Goal: Check status: Check status

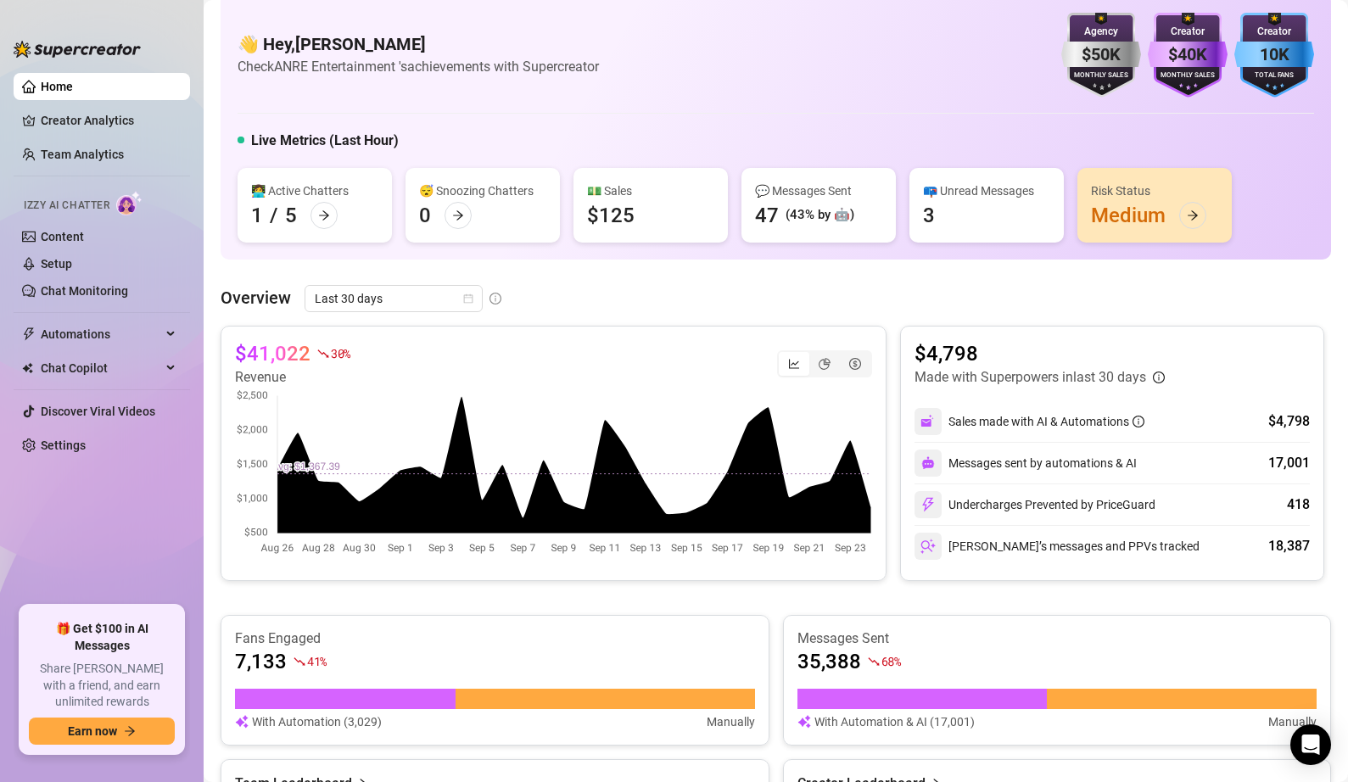
scroll to position [32, 0]
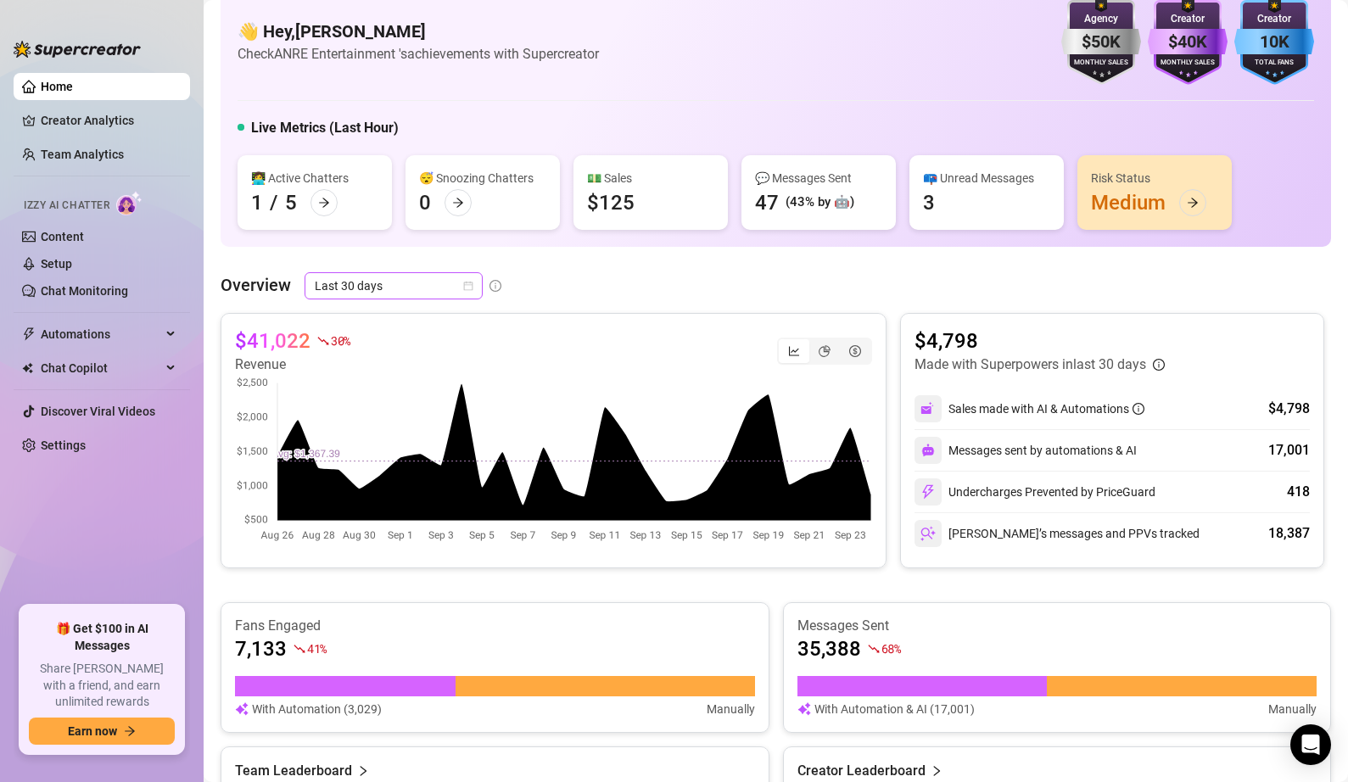
click at [467, 288] on icon "calendar" at bounding box center [468, 286] width 10 height 10
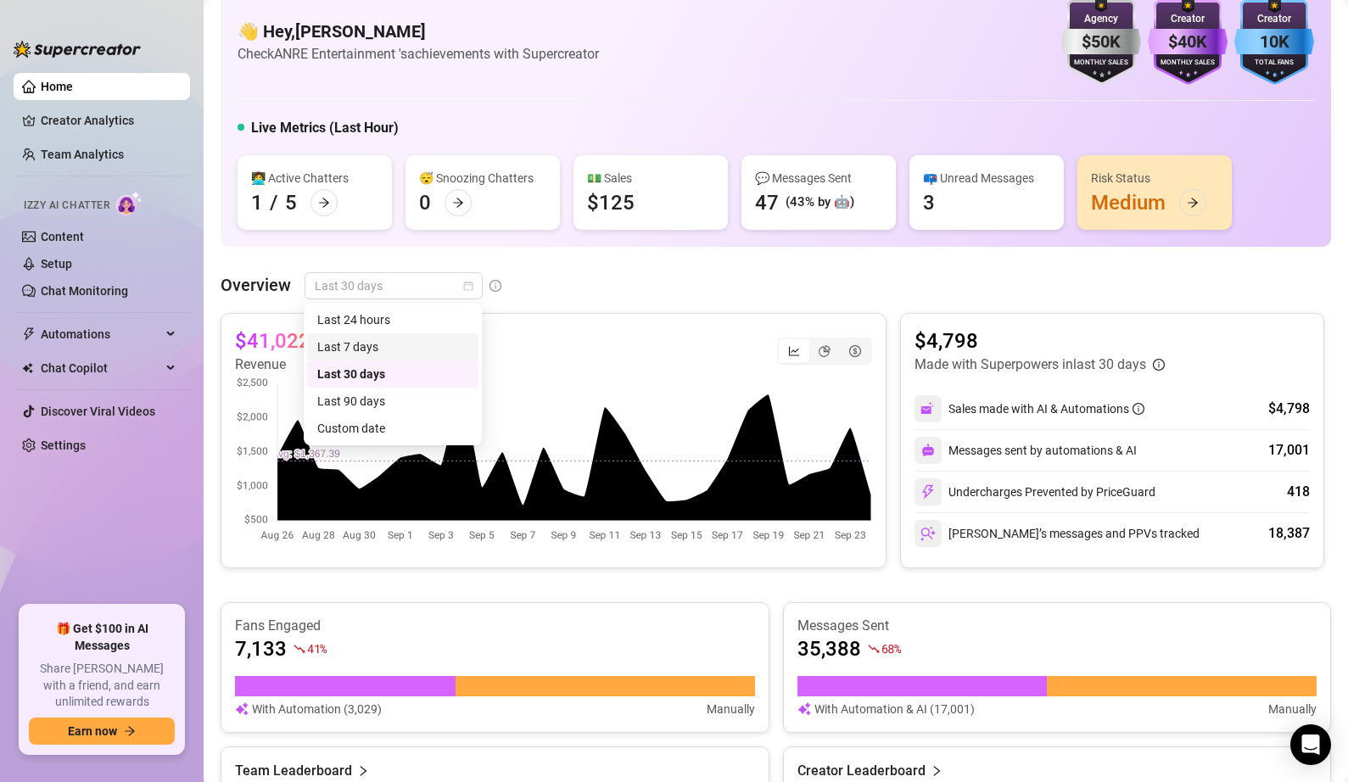
click at [412, 348] on div "Last 7 days" at bounding box center [392, 347] width 151 height 19
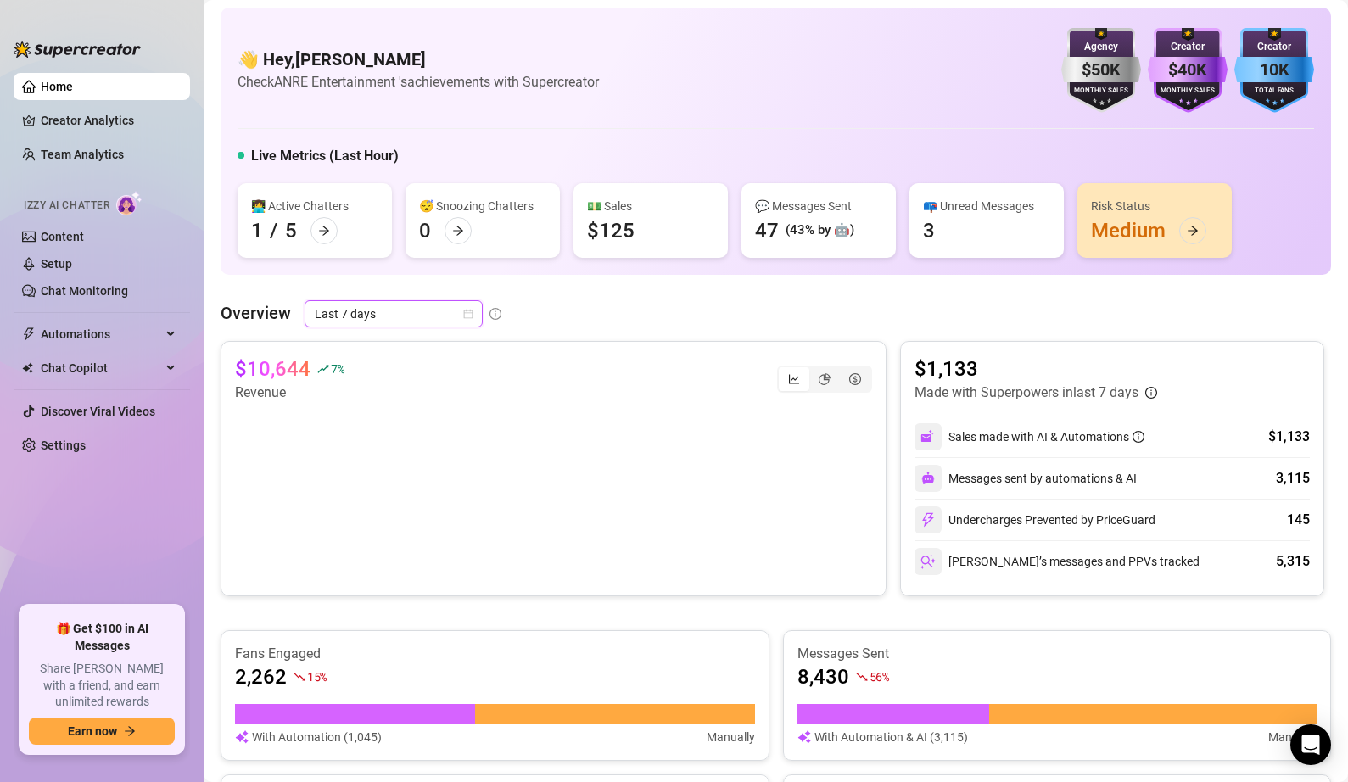
scroll to position [0, 0]
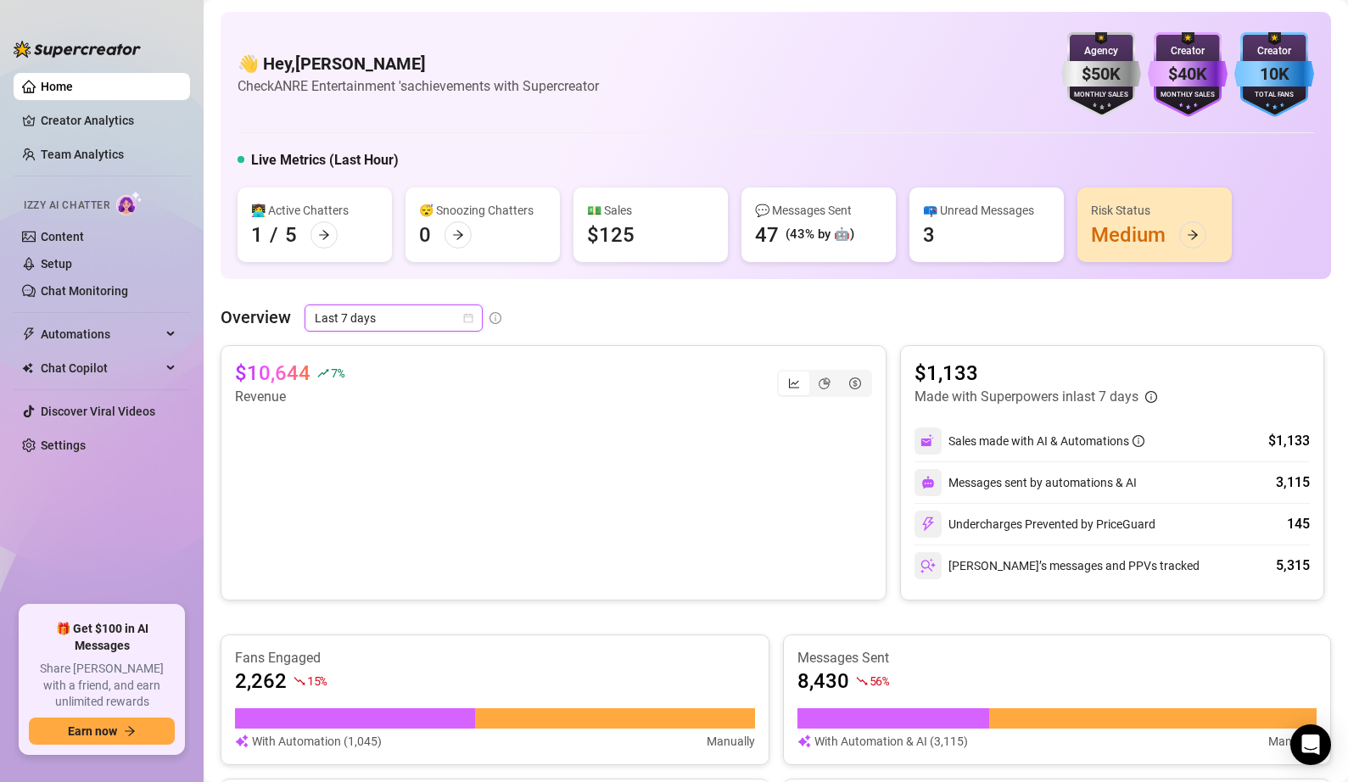
click at [471, 315] on icon "calendar" at bounding box center [468, 318] width 9 height 9
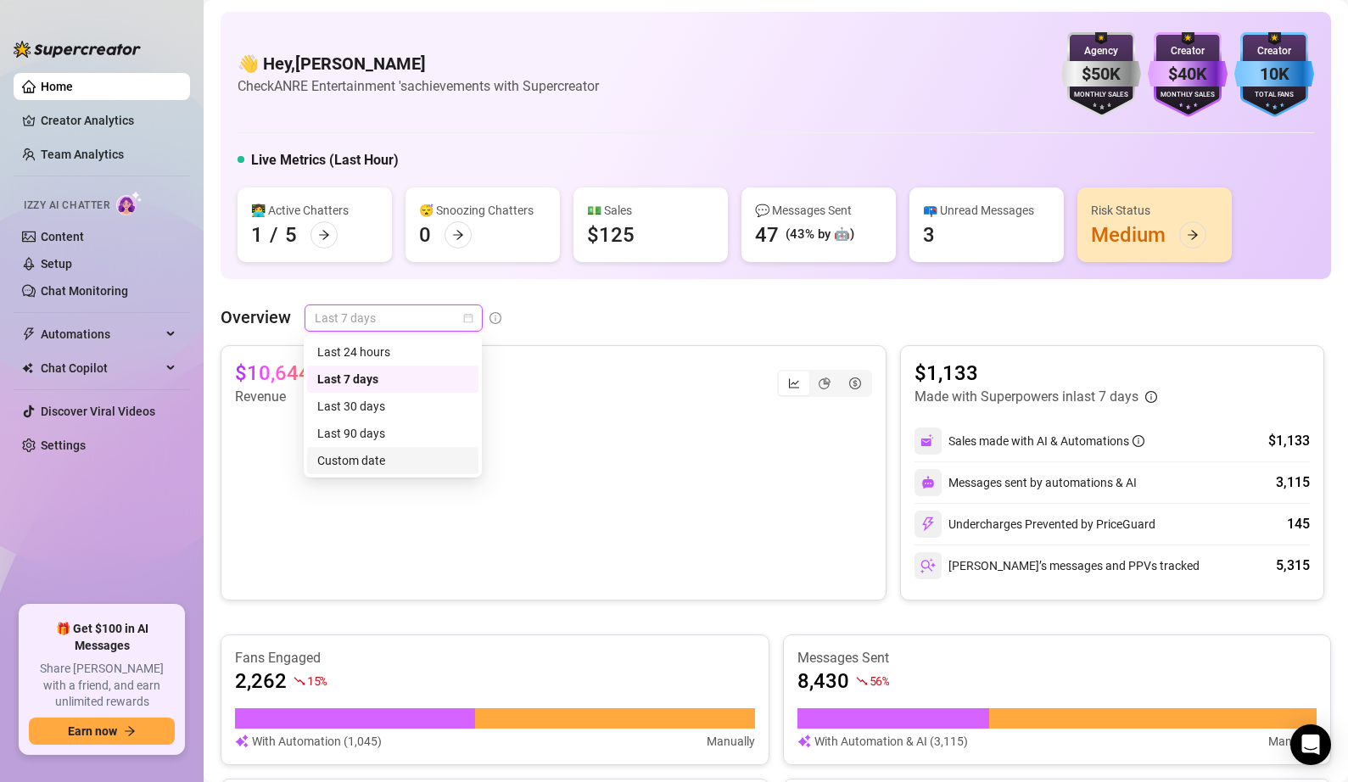
click at [394, 463] on div "Custom date" at bounding box center [392, 460] width 151 height 19
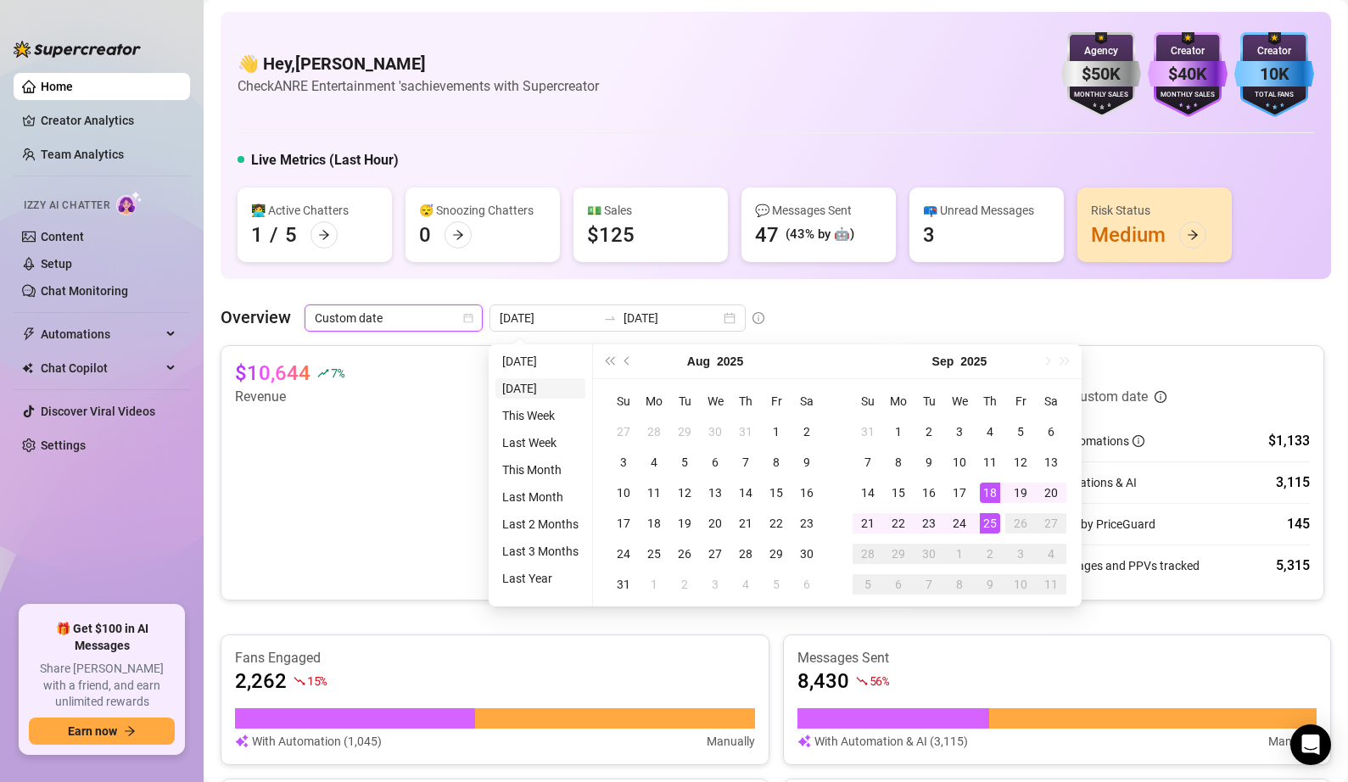
type input "[DATE]"
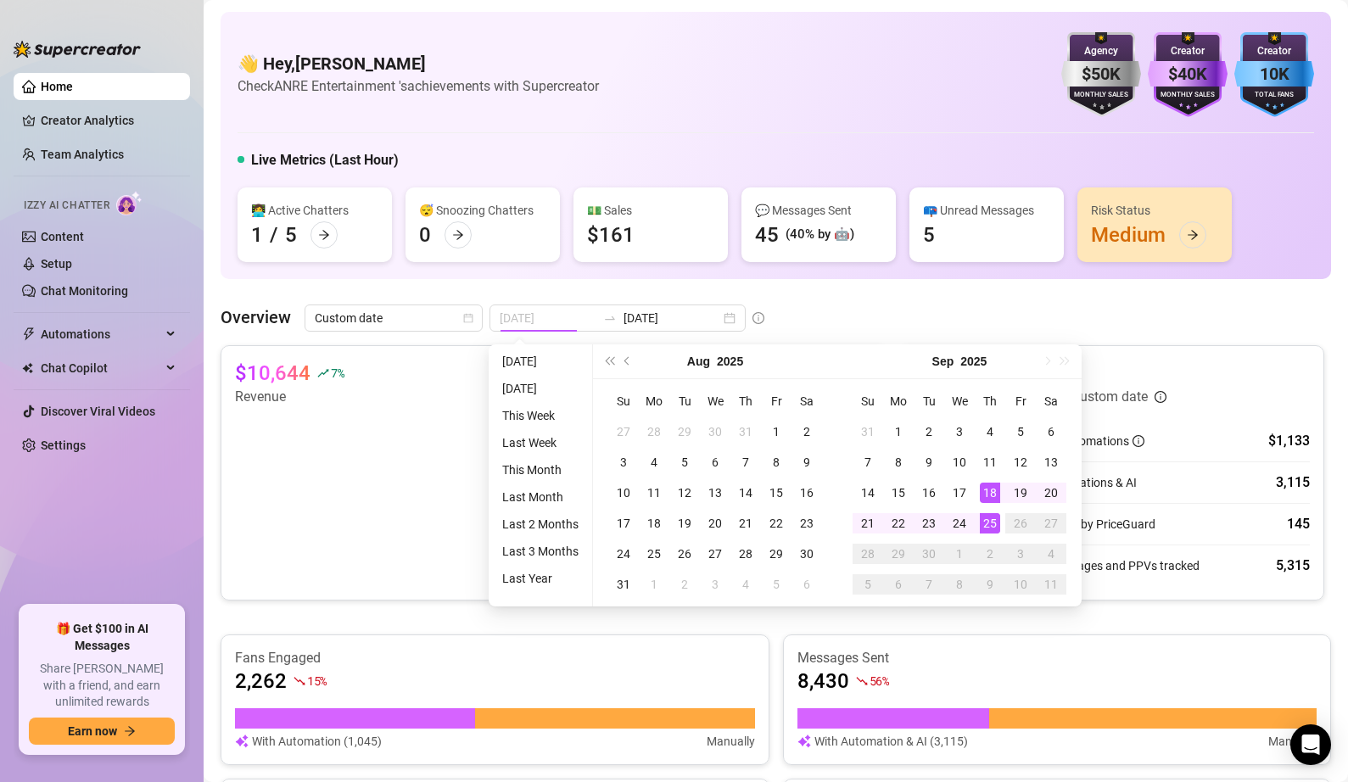
click at [997, 495] on div "18" at bounding box center [990, 493] width 20 height 20
click at [992, 524] on div "25" at bounding box center [990, 523] width 20 height 20
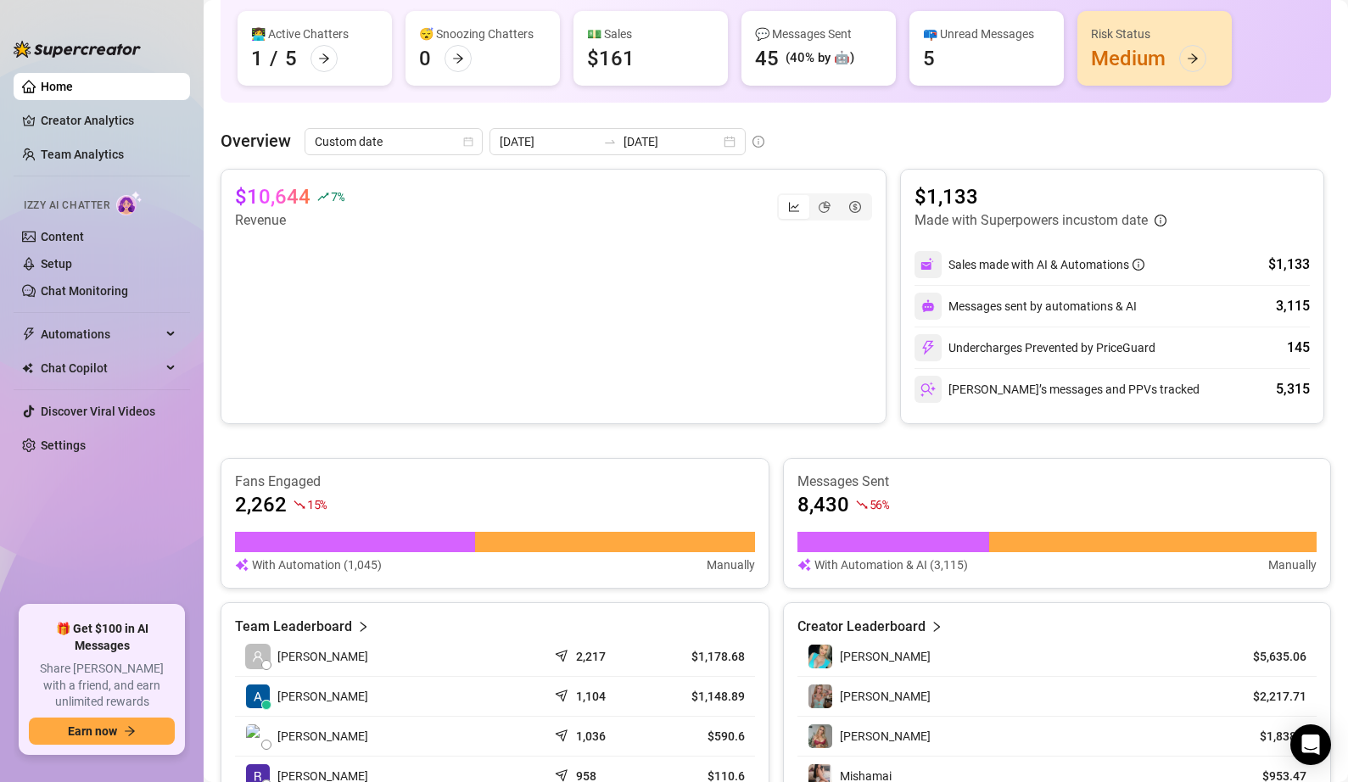
scroll to position [175, 0]
